Goal: Information Seeking & Learning: Learn about a topic

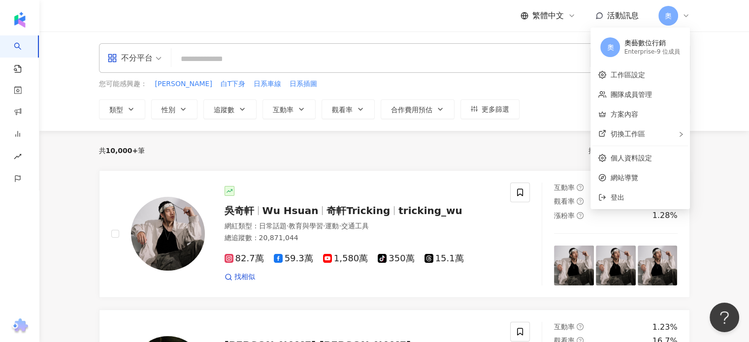
click at [297, 59] on input "search" at bounding box center [380, 59] width 411 height 19
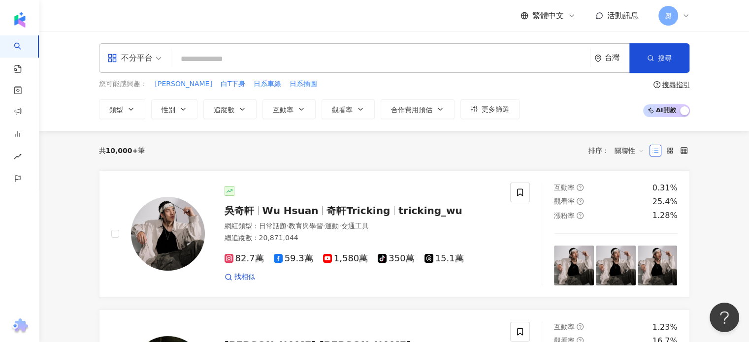
click at [274, 51] on input "search" at bounding box center [380, 59] width 411 height 19
paste input "*******"
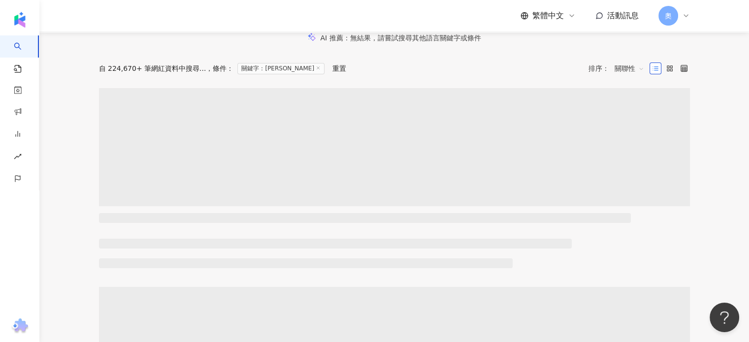
scroll to position [99, 0]
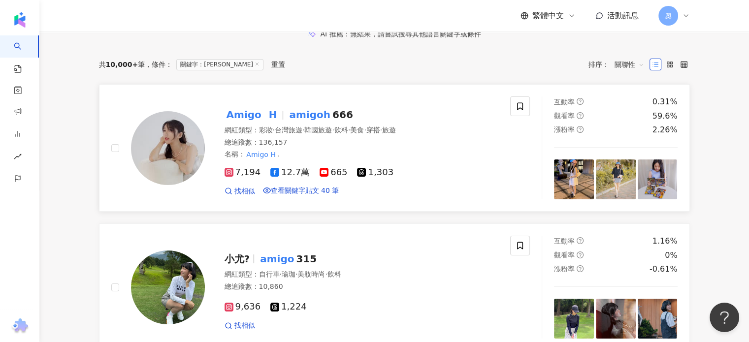
type input "*******"
click at [304, 134] on span "·" at bounding box center [303, 130] width 2 height 8
click at [240, 148] on div "總追蹤數 ： 136,157" at bounding box center [362, 143] width 274 height 10
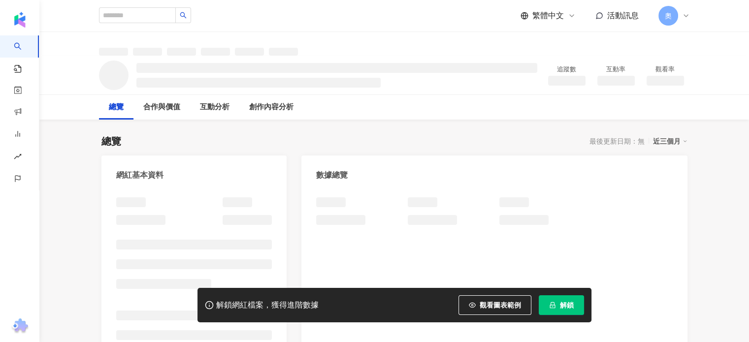
click at [554, 307] on icon "lock" at bounding box center [552, 305] width 7 height 7
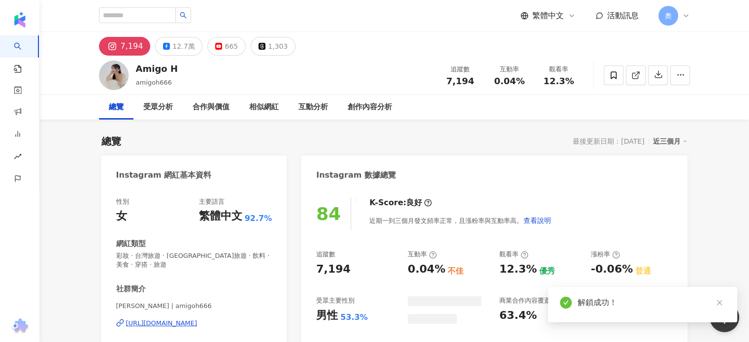
click at [675, 15] on span "奧" at bounding box center [669, 16] width 20 height 20
click at [686, 15] on icon at bounding box center [686, 16] width 8 height 8
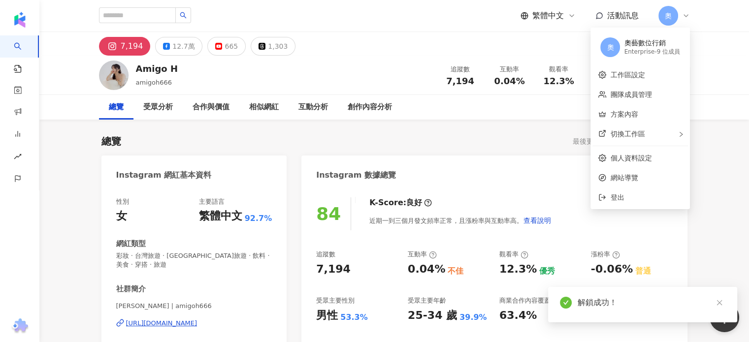
click at [653, 94] on div "Amigo H amigoh666 追蹤數 7,194 互動率 0.04% 觀看率 12.3%" at bounding box center [394, 75] width 630 height 39
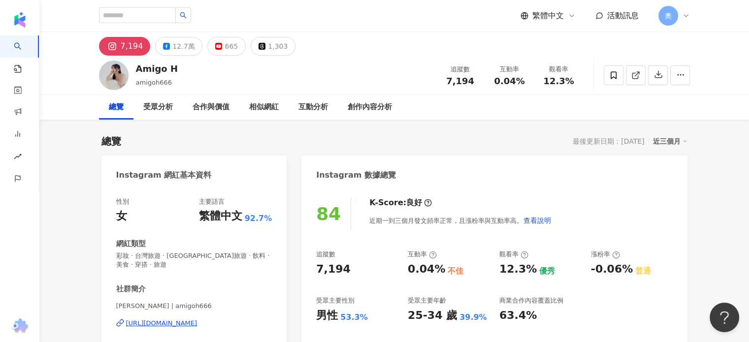
click at [680, 17] on div "奧" at bounding box center [675, 16] width 32 height 20
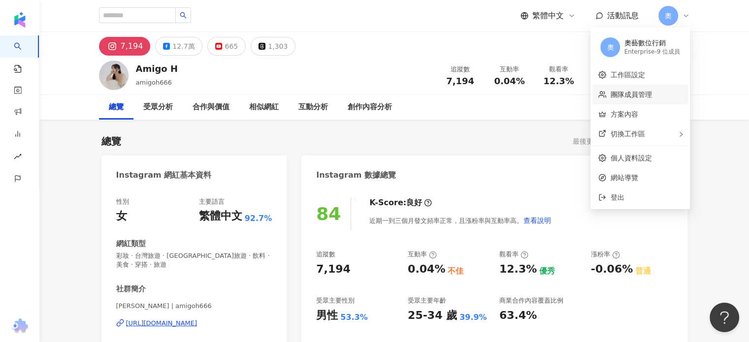
click at [648, 92] on link "團隊成員管理" at bounding box center [630, 95] width 41 height 8
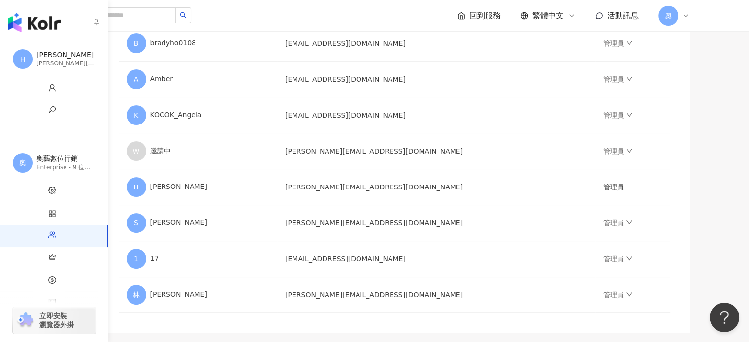
scroll to position [42, 0]
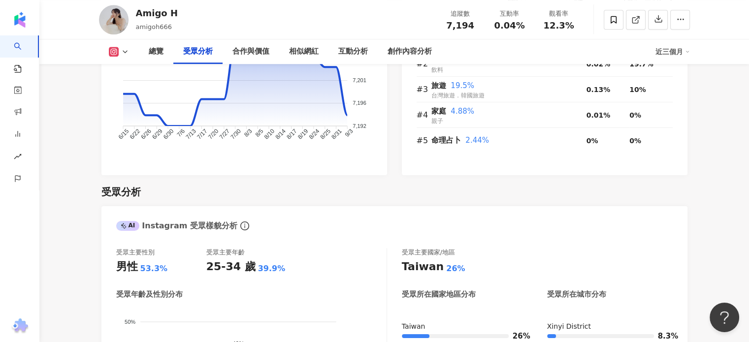
scroll to position [985, 0]
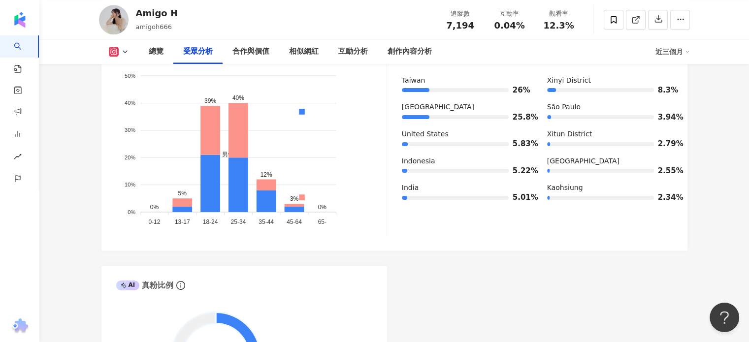
click at [117, 57] on div "總覽 受眾分析 合作與價值 相似網紅 互動分析 創作內容分析 近三個月" at bounding box center [394, 51] width 591 height 25
click at [124, 52] on icon at bounding box center [125, 52] width 8 height 8
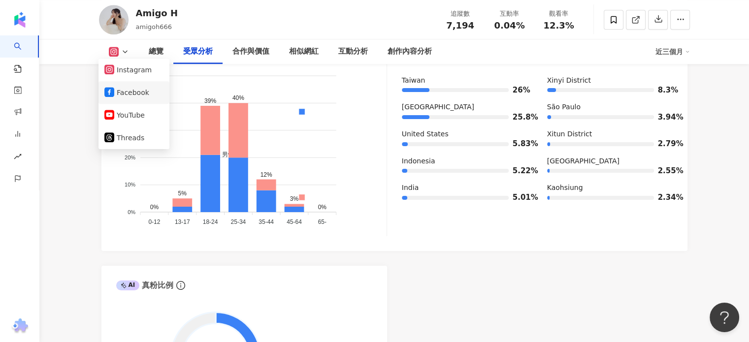
click at [126, 93] on button "Facebook" at bounding box center [133, 93] width 59 height 14
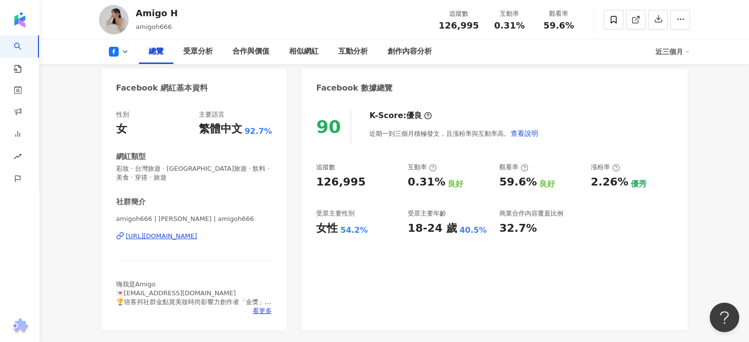
scroll to position [38, 0]
